Goal: Information Seeking & Learning: Learn about a topic

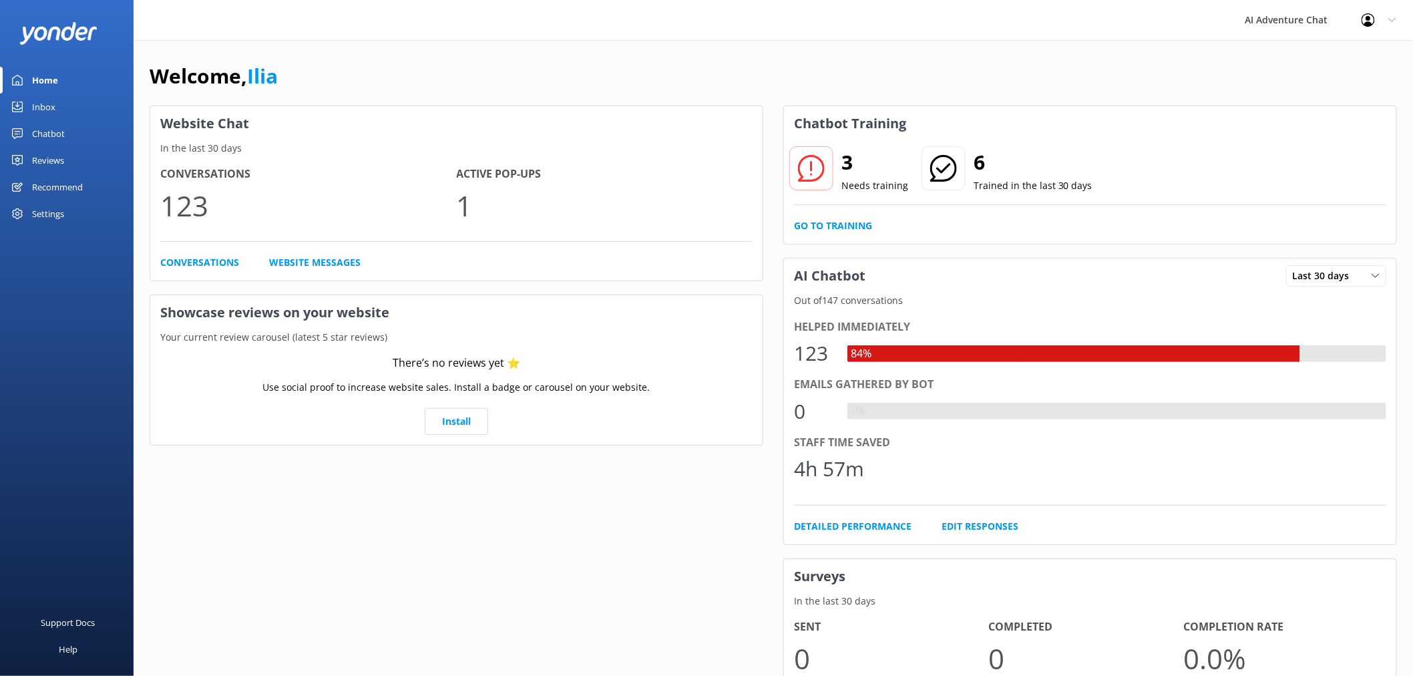
click at [49, 98] on div "Inbox" at bounding box center [43, 106] width 23 height 27
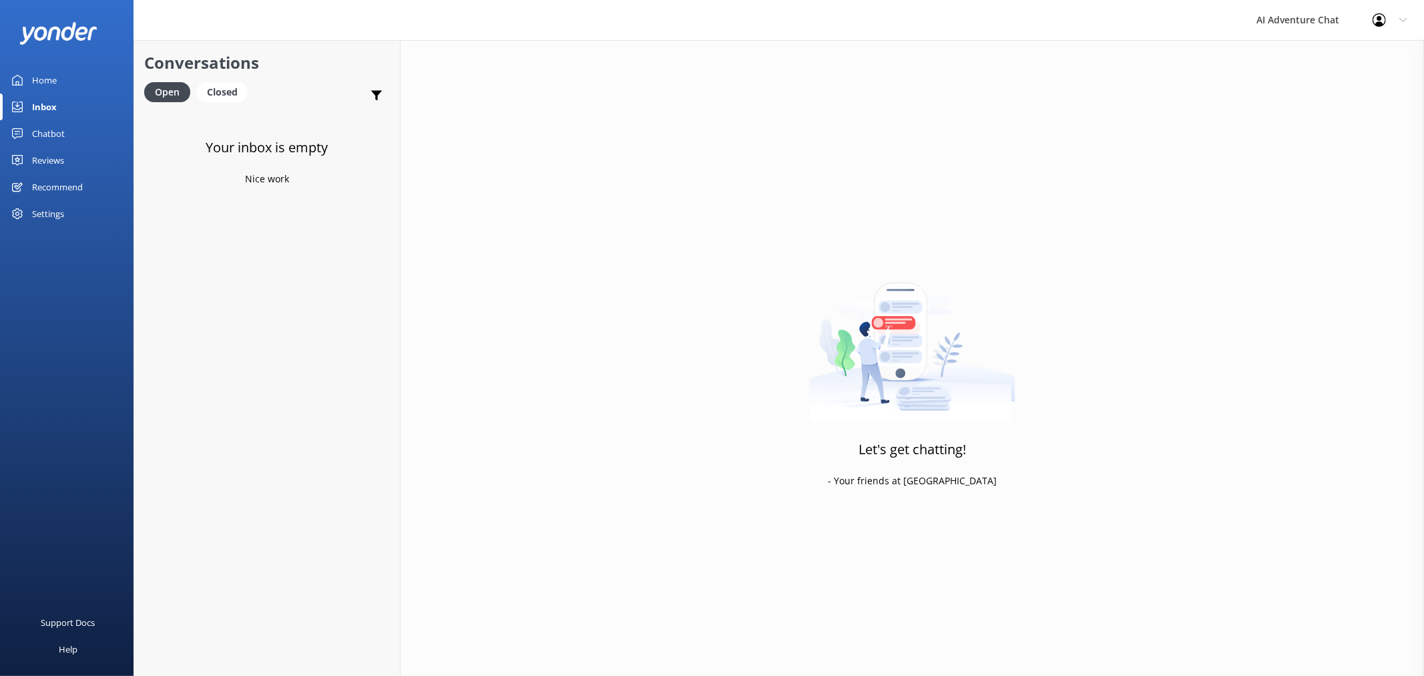
click at [35, 83] on div "Home" at bounding box center [44, 80] width 25 height 27
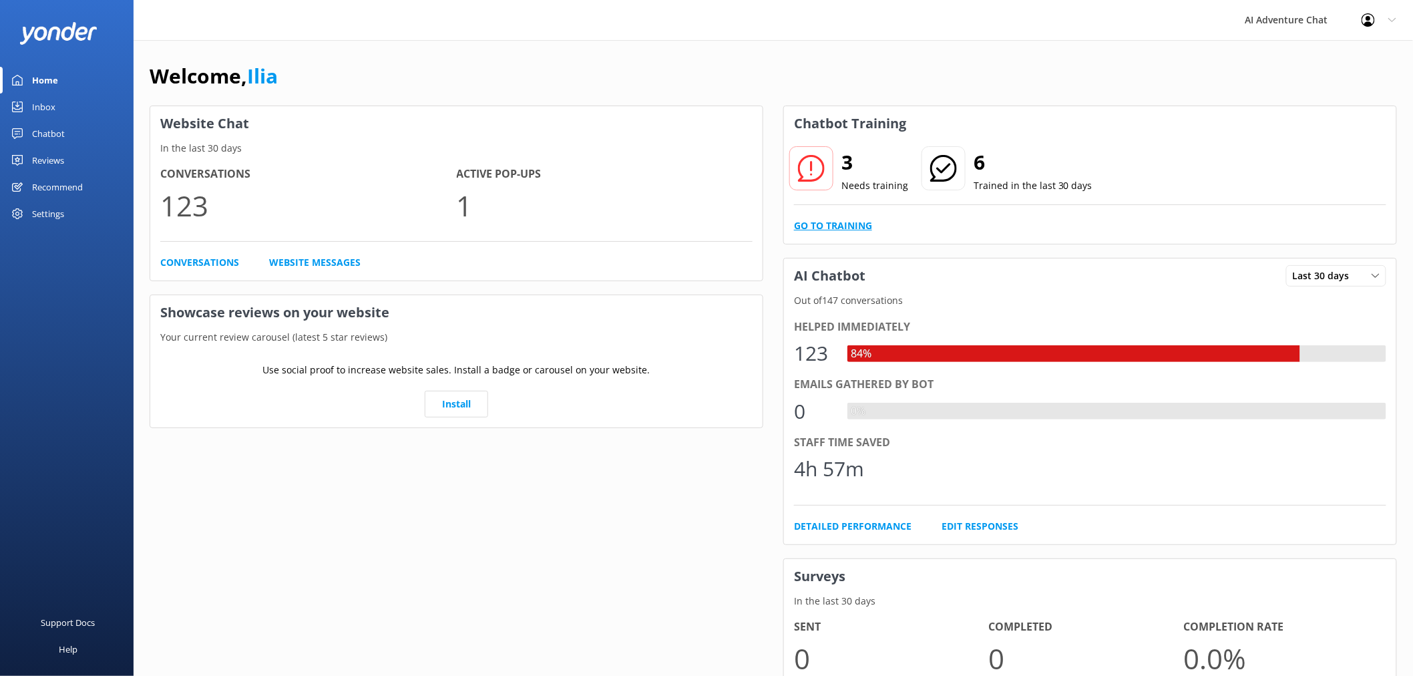
click at [831, 219] on link "Go to Training" at bounding box center [833, 225] width 78 height 15
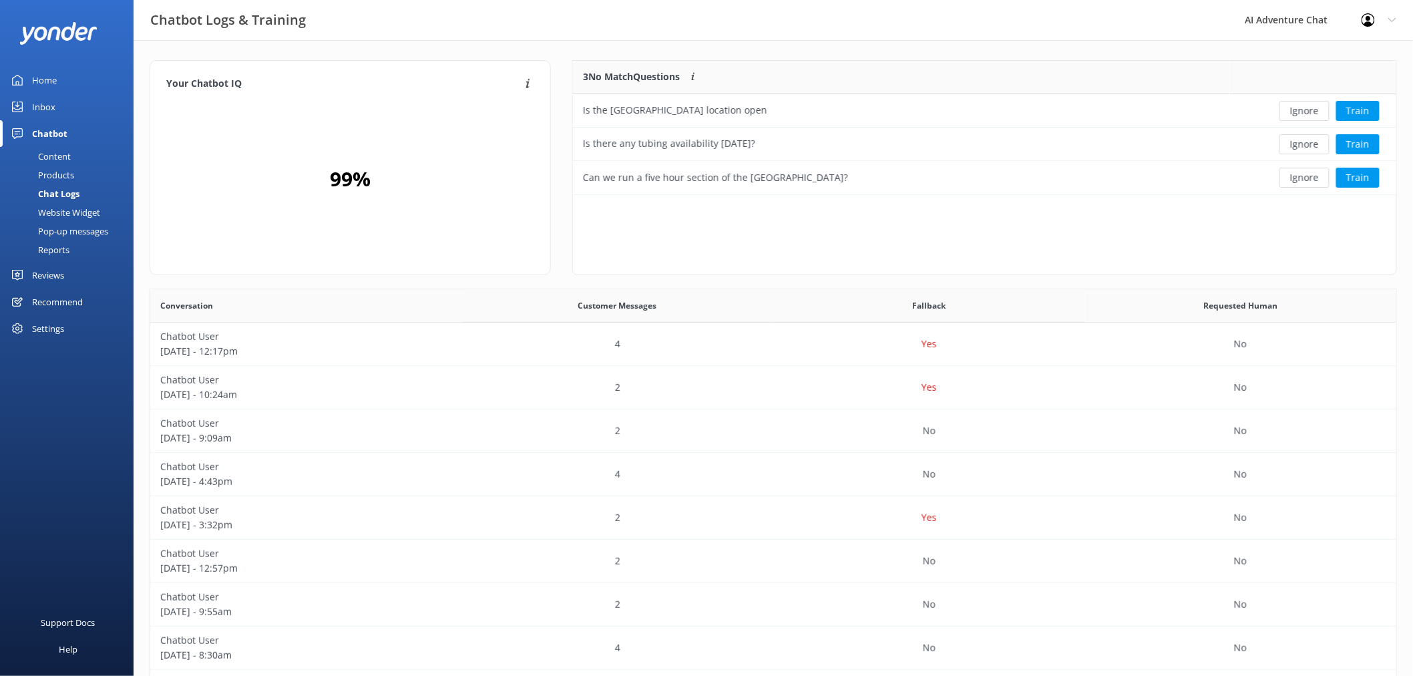
scroll to position [123, 811]
click at [1302, 109] on button "Ignore" at bounding box center [1304, 111] width 50 height 20
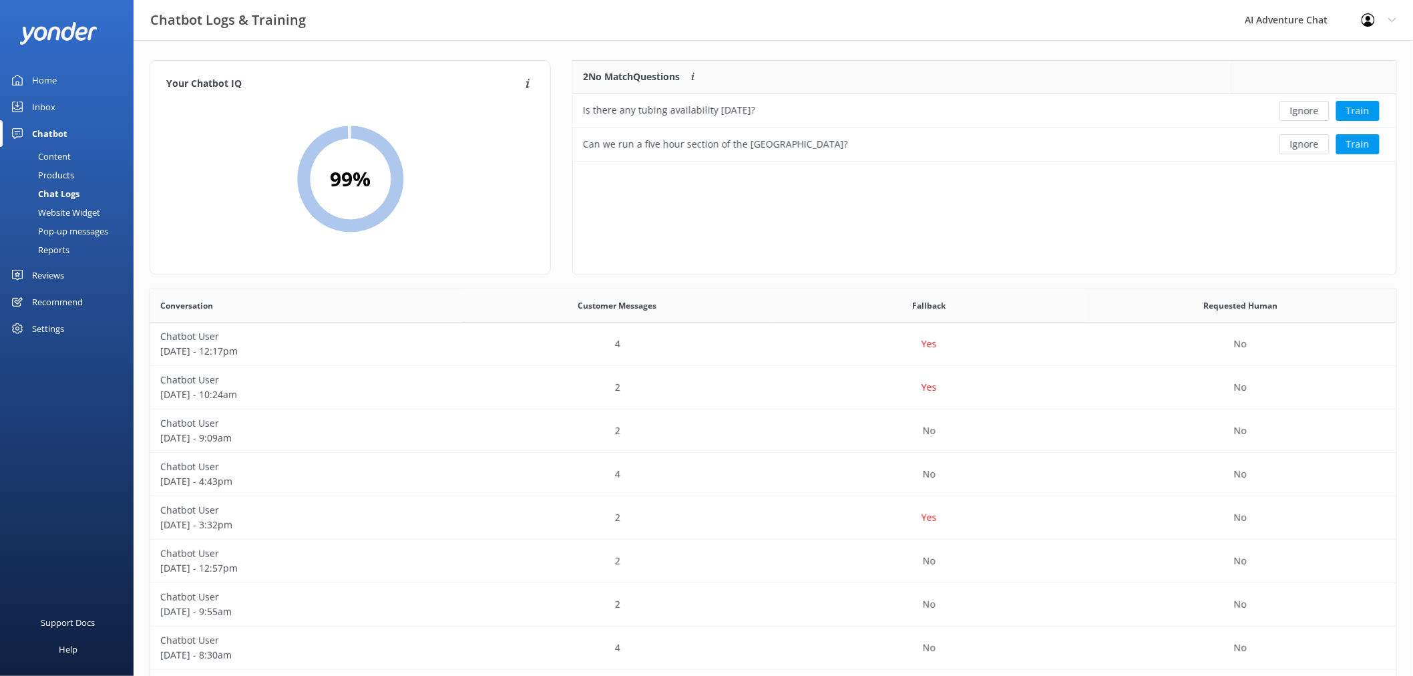
scroll to position [89, 811]
click at [1301, 108] on button "Ignore" at bounding box center [1304, 111] width 50 height 20
click at [1307, 116] on button "Ignore" at bounding box center [1304, 111] width 50 height 20
